Goal: Transaction & Acquisition: Purchase product/service

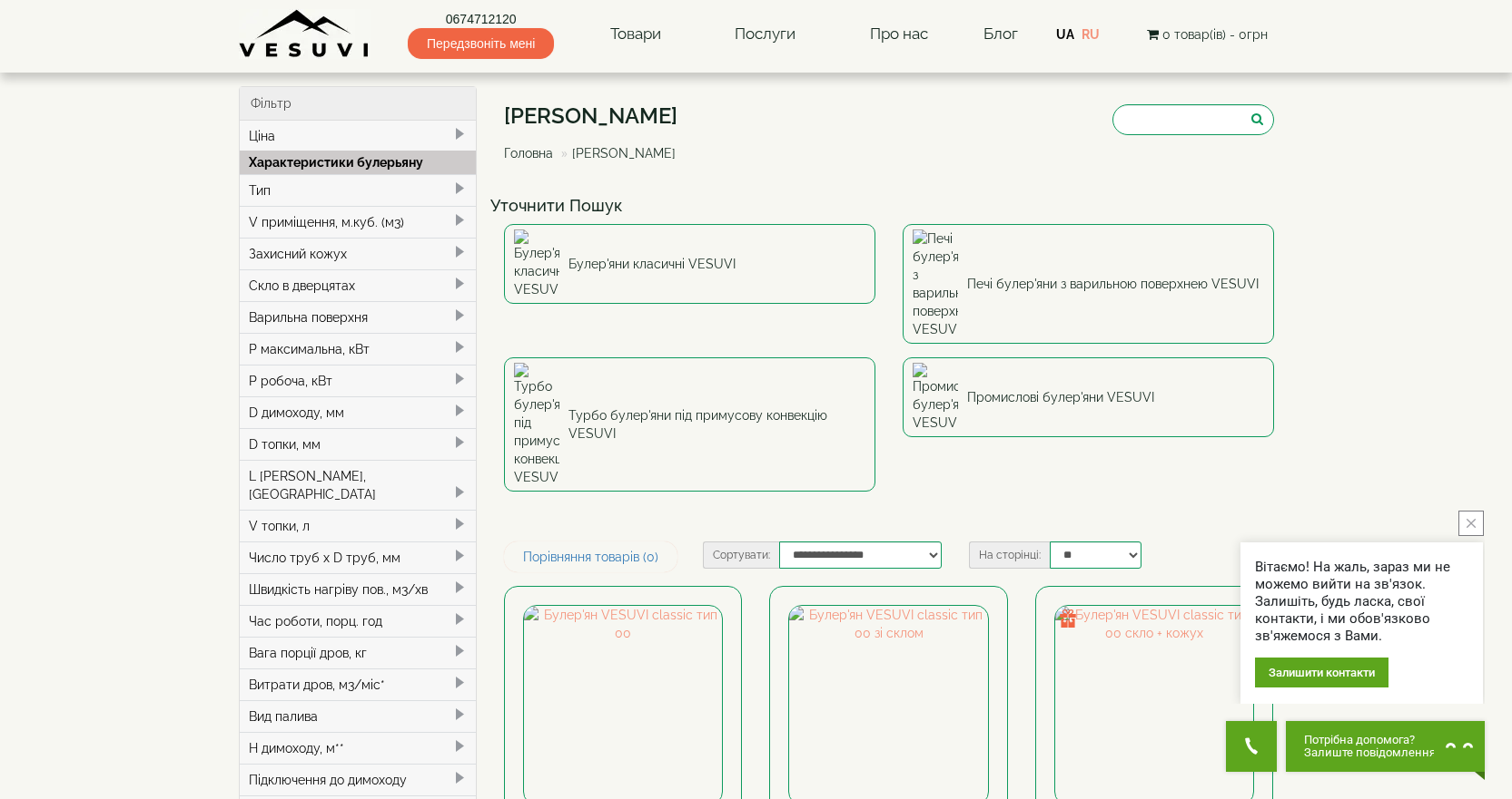
click at [1468, 519] on icon "close button" at bounding box center [1470, 523] width 9 height 9
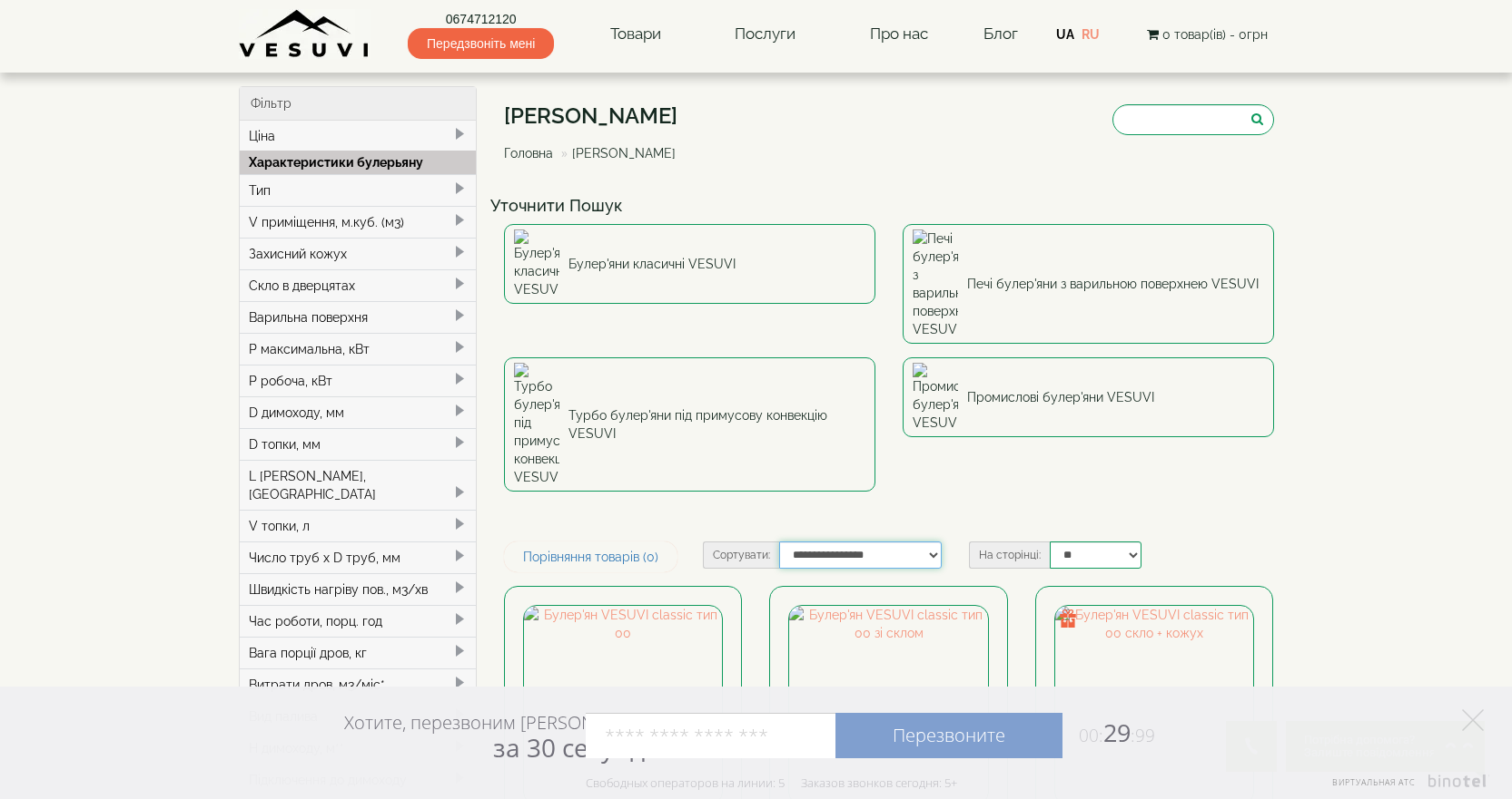
click at [932, 541] on select "**********" at bounding box center [860, 555] width 162 height 28
select select "**********"
click at [779, 541] on select "**********" at bounding box center [860, 555] width 162 height 28
